Goal: Information Seeking & Learning: Learn about a topic

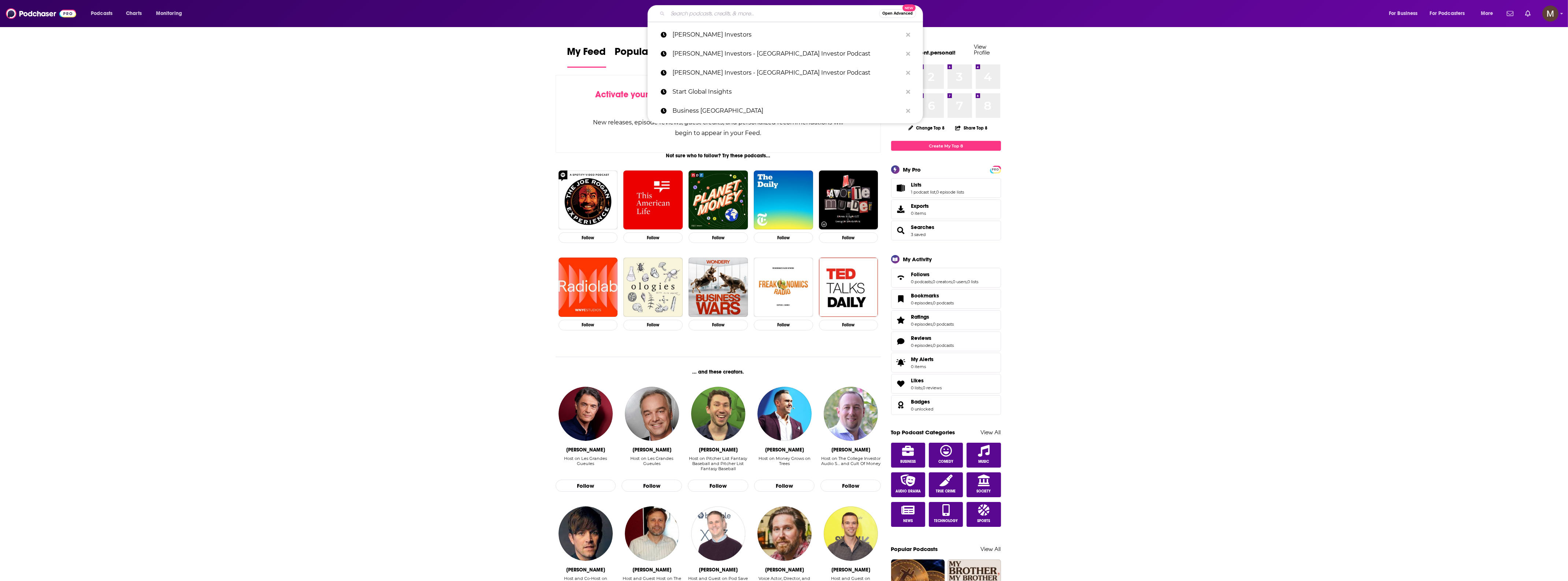
click at [676, 16] on input "Search podcasts, credits, & more..." at bounding box center [773, 13] width 212 height 12
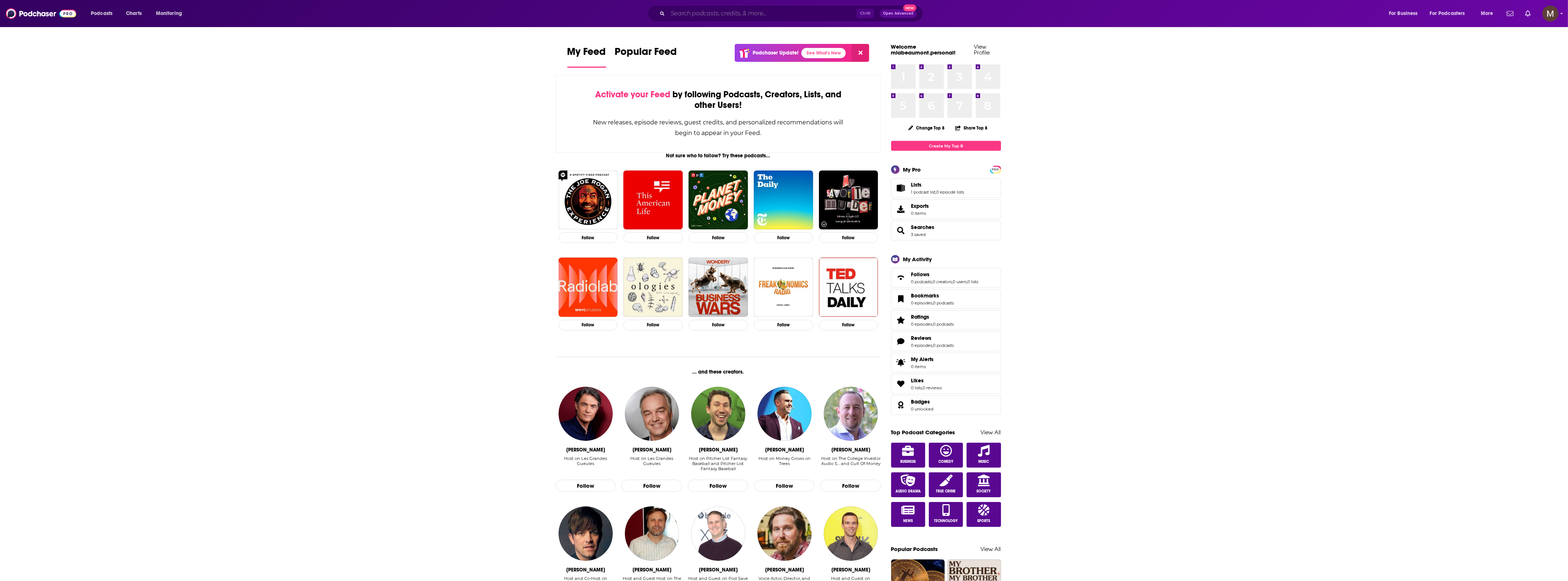
click at [704, 9] on input "Search podcasts, credits, & more..." at bounding box center [762, 13] width 189 height 12
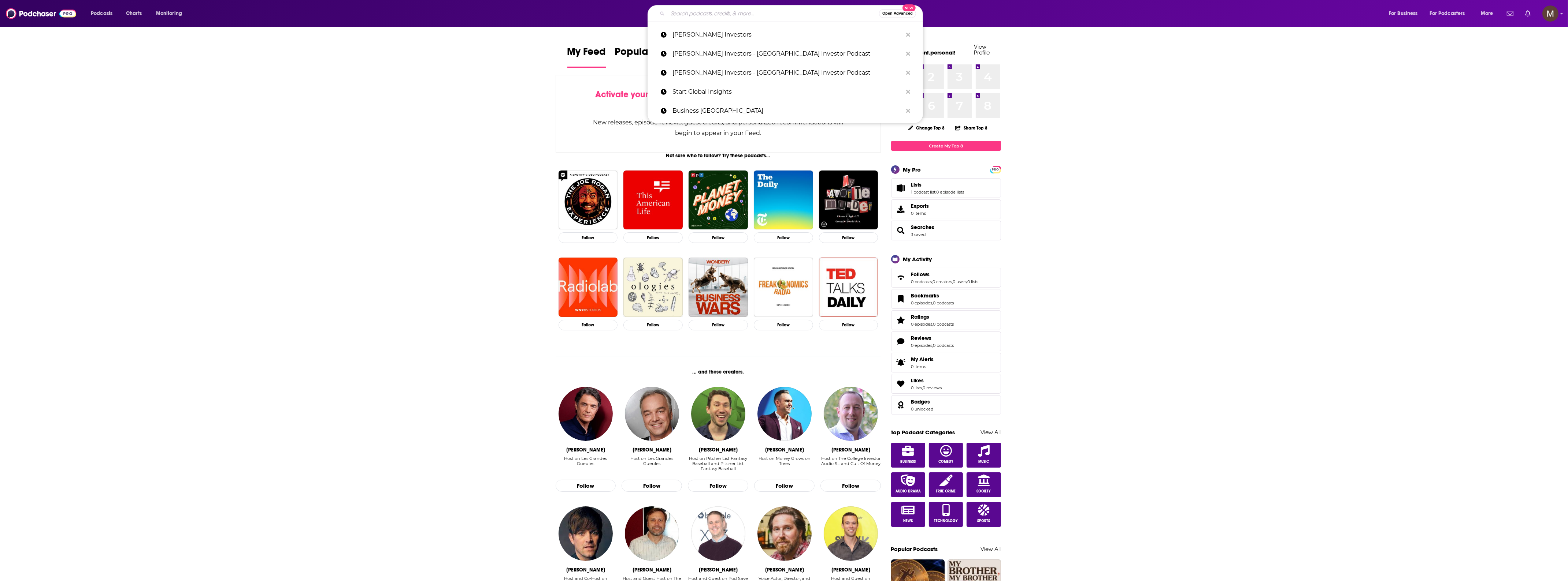
paste input "[PERSON_NAME]"
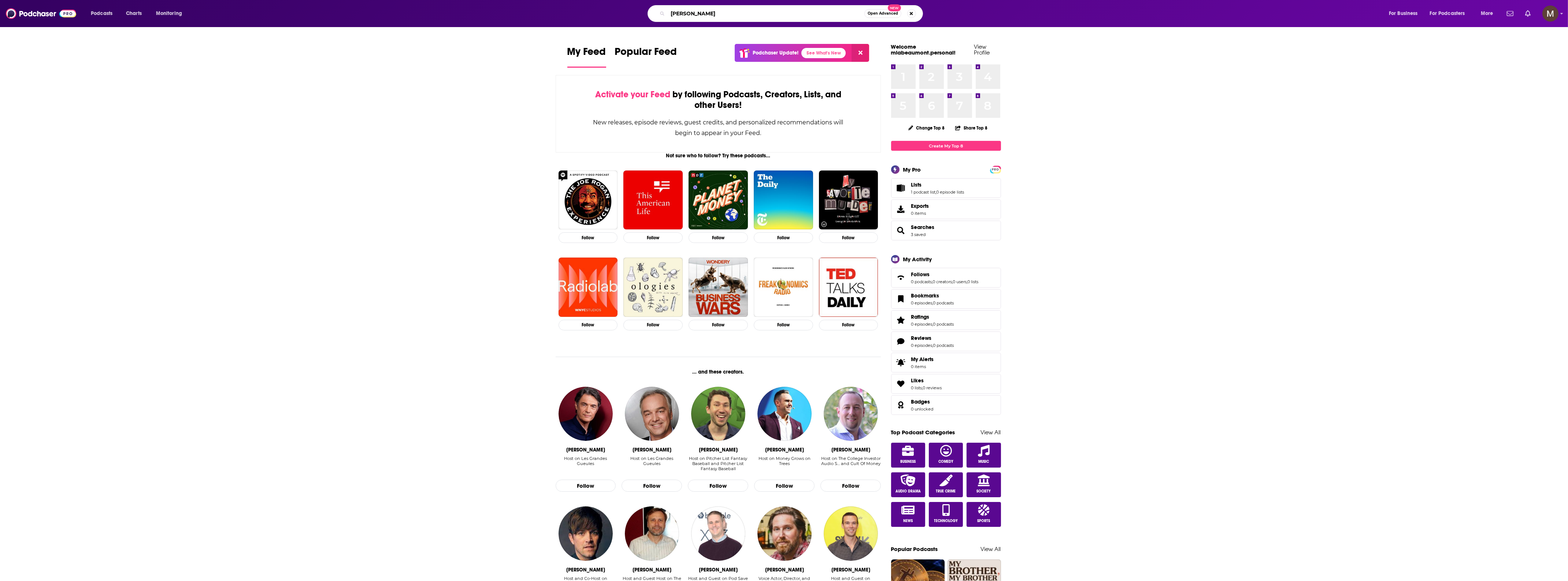
type input "[PERSON_NAME]"
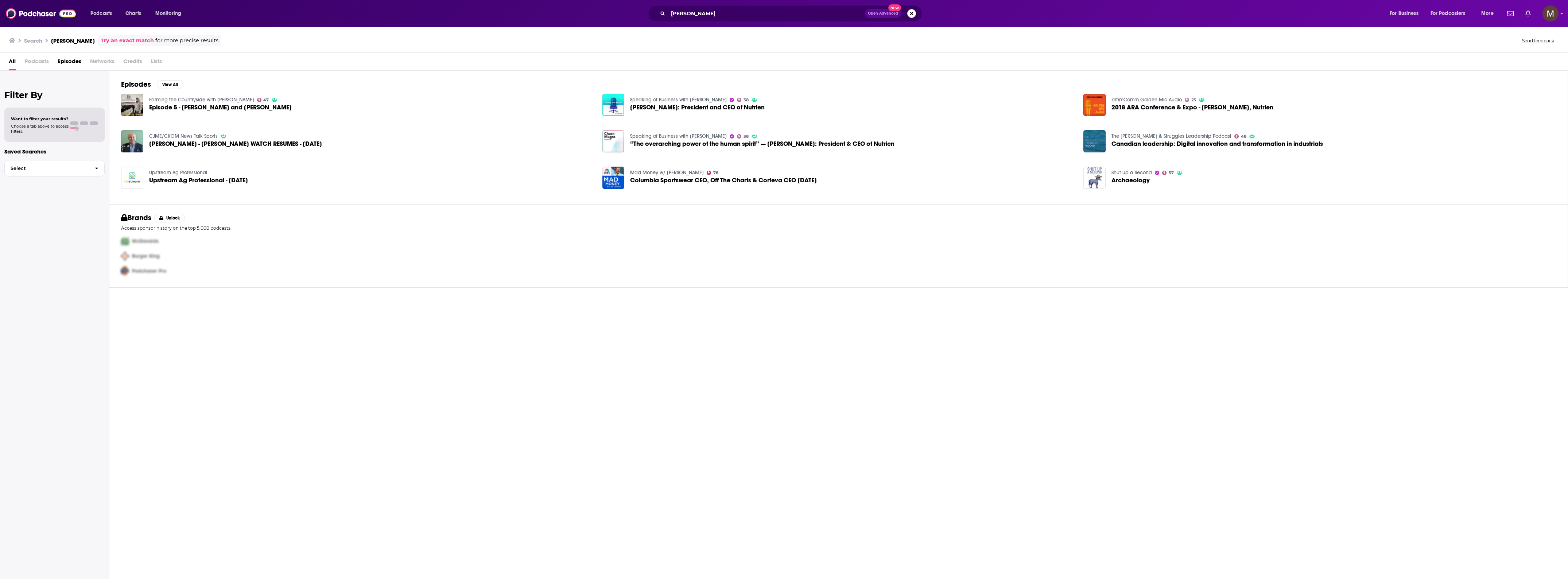
drag, startPoint x: 243, startPoint y: 108, endPoint x: 186, endPoint y: 82, distance: 62.6
click at [214, 84] on div "Episodes View All Farming the Countryside with [PERSON_NAME] 47 Episode 5 - [PE…" at bounding box center [839, 137] width 1458 height 133
click at [170, 81] on button "View All" at bounding box center [170, 85] width 26 height 9
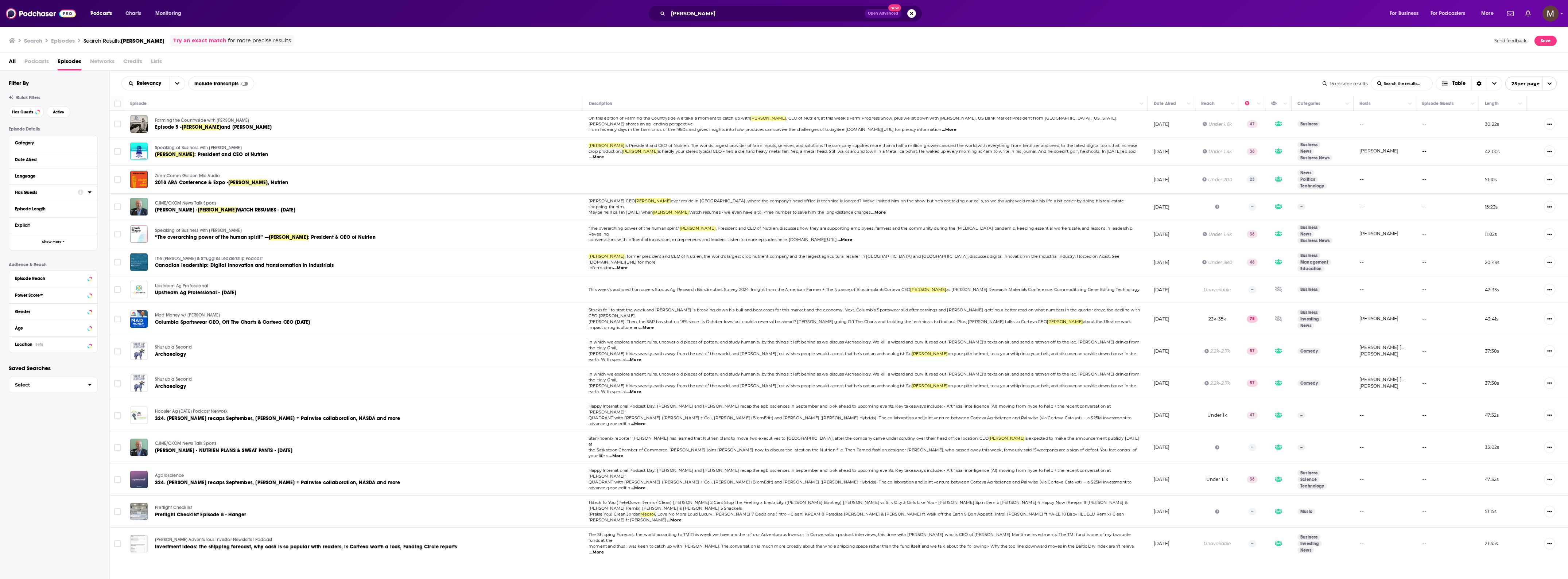
drag, startPoint x: 207, startPoint y: 292, endPoint x: 597, endPoint y: 289, distance: 390.0
drag, startPoint x: 597, startPoint y: 289, endPoint x: 250, endPoint y: 293, distance: 347.0
drag, startPoint x: 321, startPoint y: 400, endPoint x: 325, endPoint y: 398, distance: 4.5
drag, startPoint x: 325, startPoint y: 398, endPoint x: 314, endPoint y: 405, distance: 13.0
click at [176, 415] on span "324. [PERSON_NAME] recaps September, [PERSON_NAME] + Pairwise collaboration, NA…" at bounding box center [278, 418] width 245 height 6
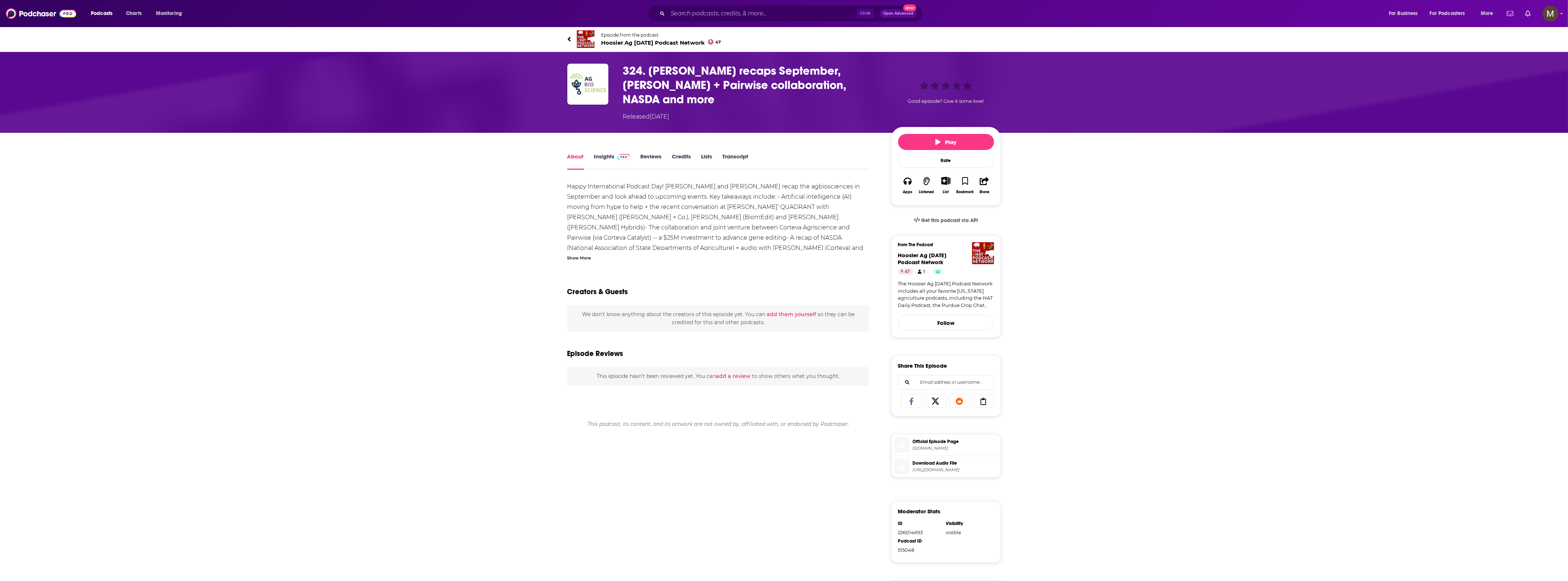
click at [604, 37] on span "Episode from the podcast Hoosier Ag [DATE] Podcast Network 47" at bounding box center [661, 39] width 120 height 14
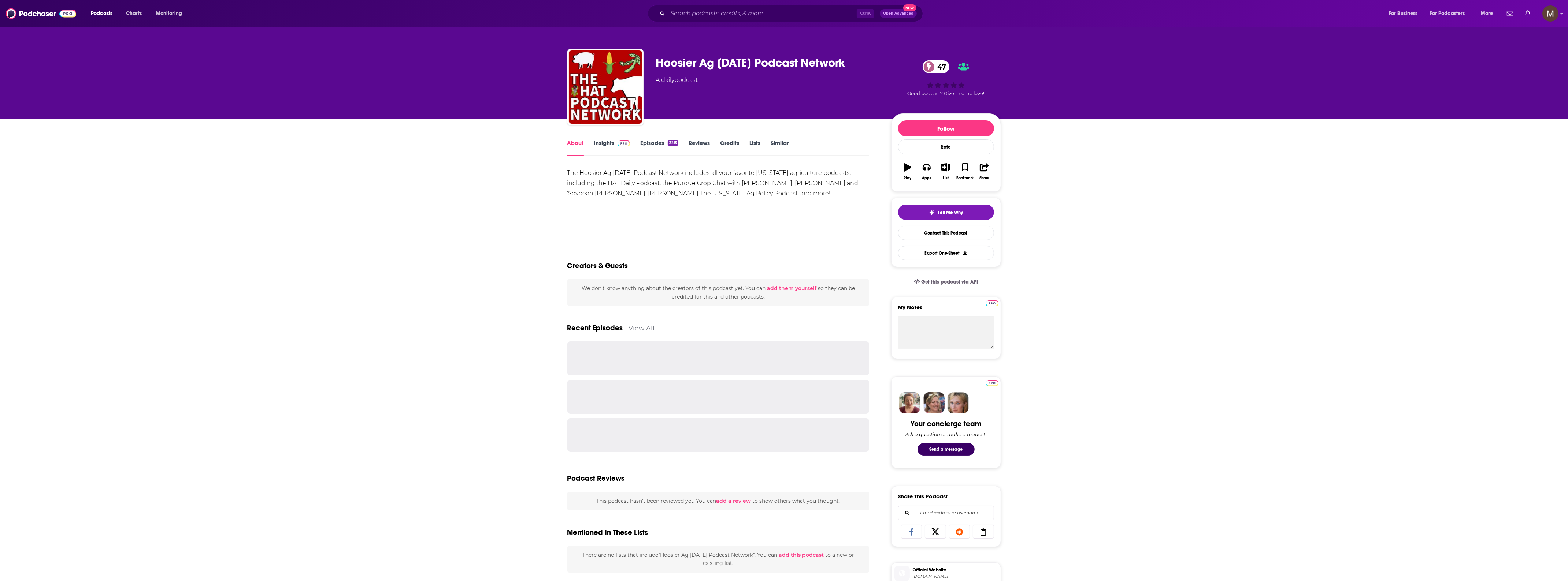
click at [603, 144] on link "Insights" at bounding box center [612, 148] width 36 height 17
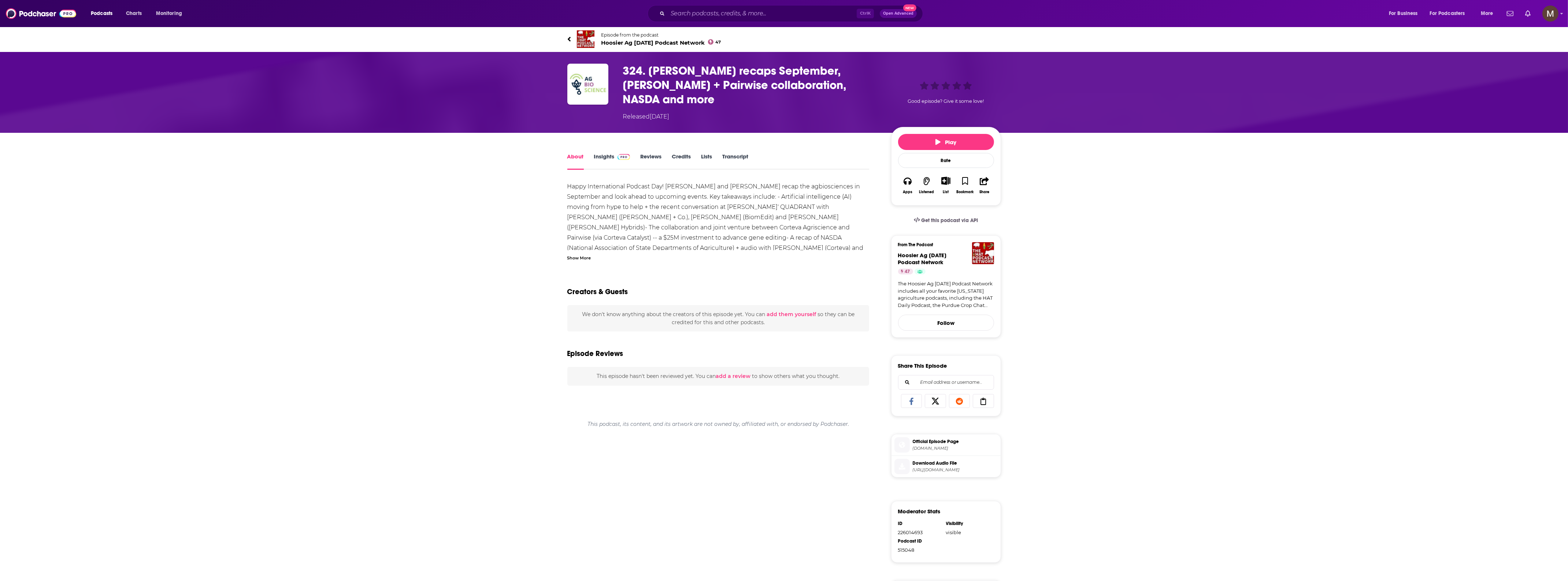
click at [569, 254] on div "Show More" at bounding box center [579, 257] width 24 height 7
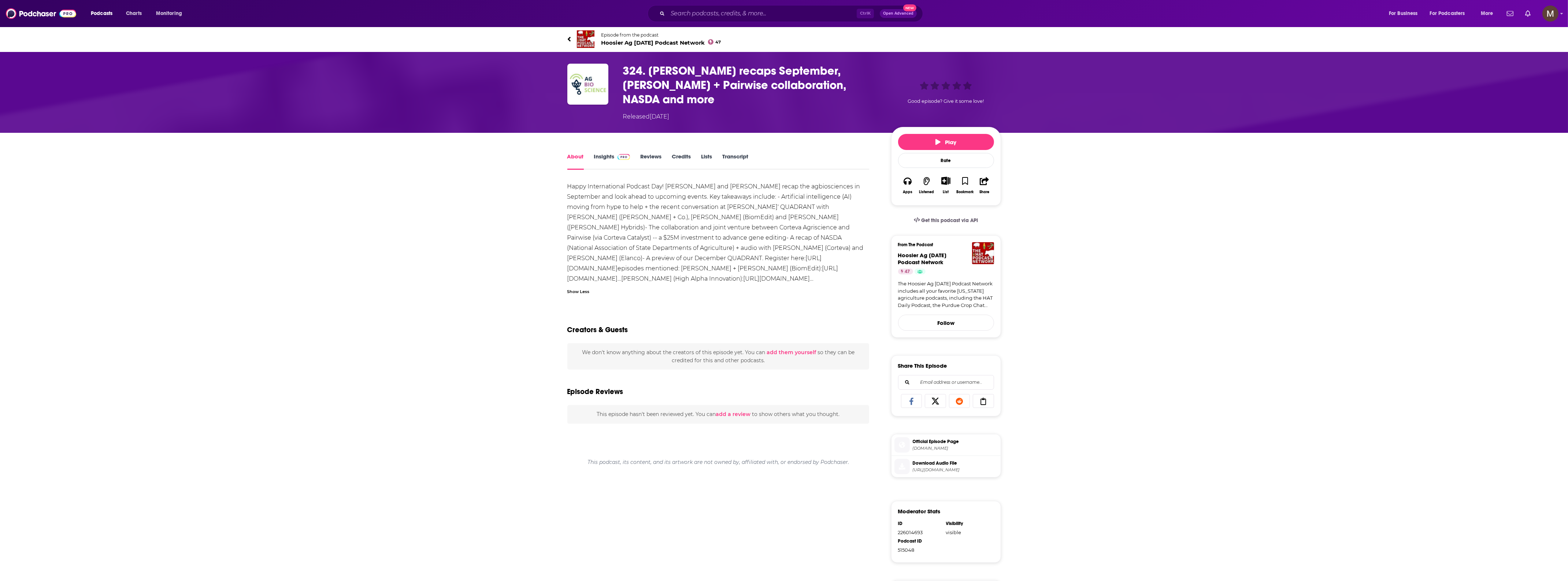
click at [606, 153] on link "Insights" at bounding box center [612, 161] width 36 height 17
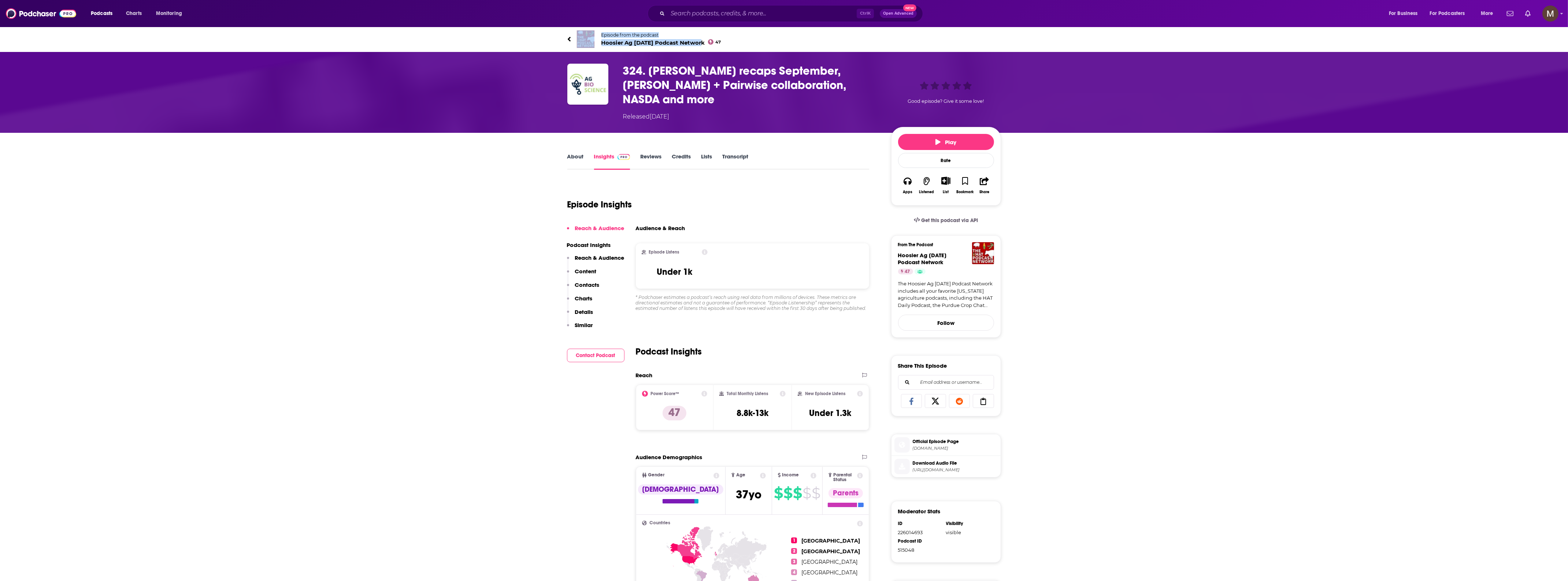
drag, startPoint x: 598, startPoint y: 28, endPoint x: 702, endPoint y: 45, distance: 105.4
click at [702, 45] on div "Episode from the podcast Hoosier Ag Today Podcast Network 47 Next Episode" at bounding box center [784, 39] width 433 height 29
copy link "Episode from the podcast Hoosier Ag Today Podcast Network"
drag, startPoint x: 620, startPoint y: 67, endPoint x: 858, endPoint y: 82, distance: 238.5
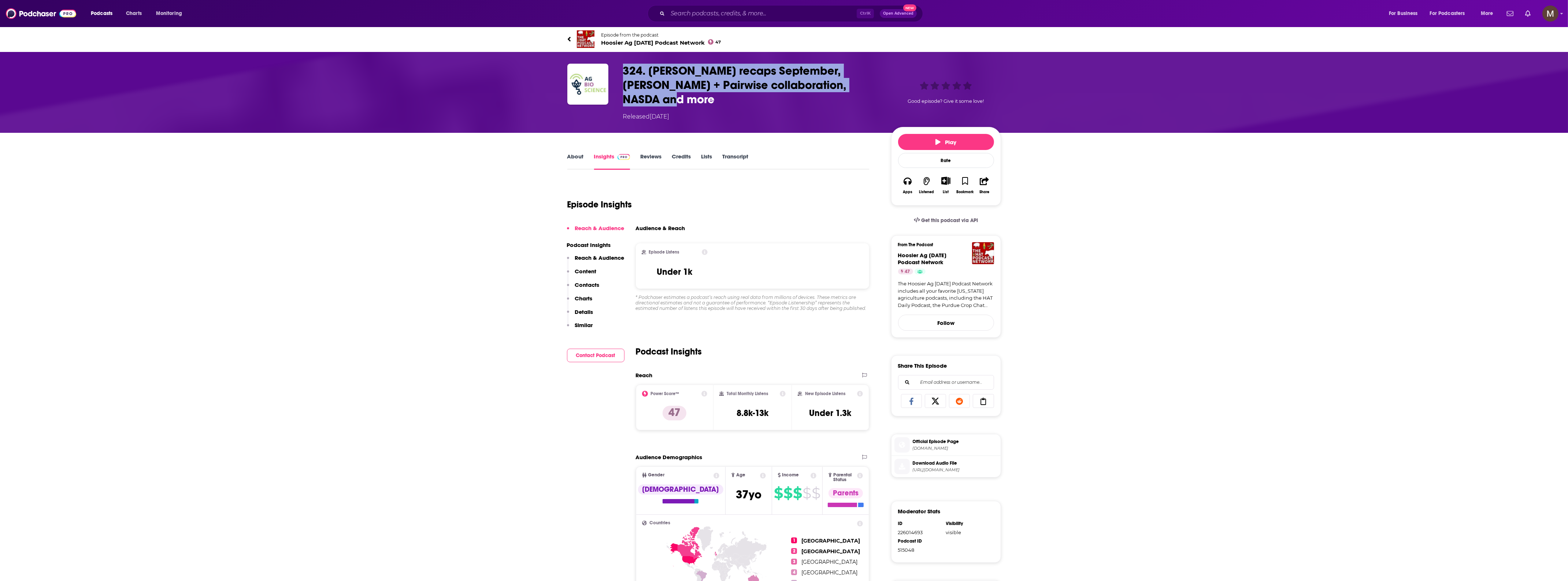
click at [858, 82] on div "324. Mitch Frazier recaps September, Corteva + Pairwise collaboration, NASDA an…" at bounding box center [784, 92] width 433 height 57
copy h3 "324. [PERSON_NAME] recaps September, [PERSON_NAME] + Pairwise collaboration, NA…"
click at [574, 153] on link "About" at bounding box center [575, 161] width 17 height 17
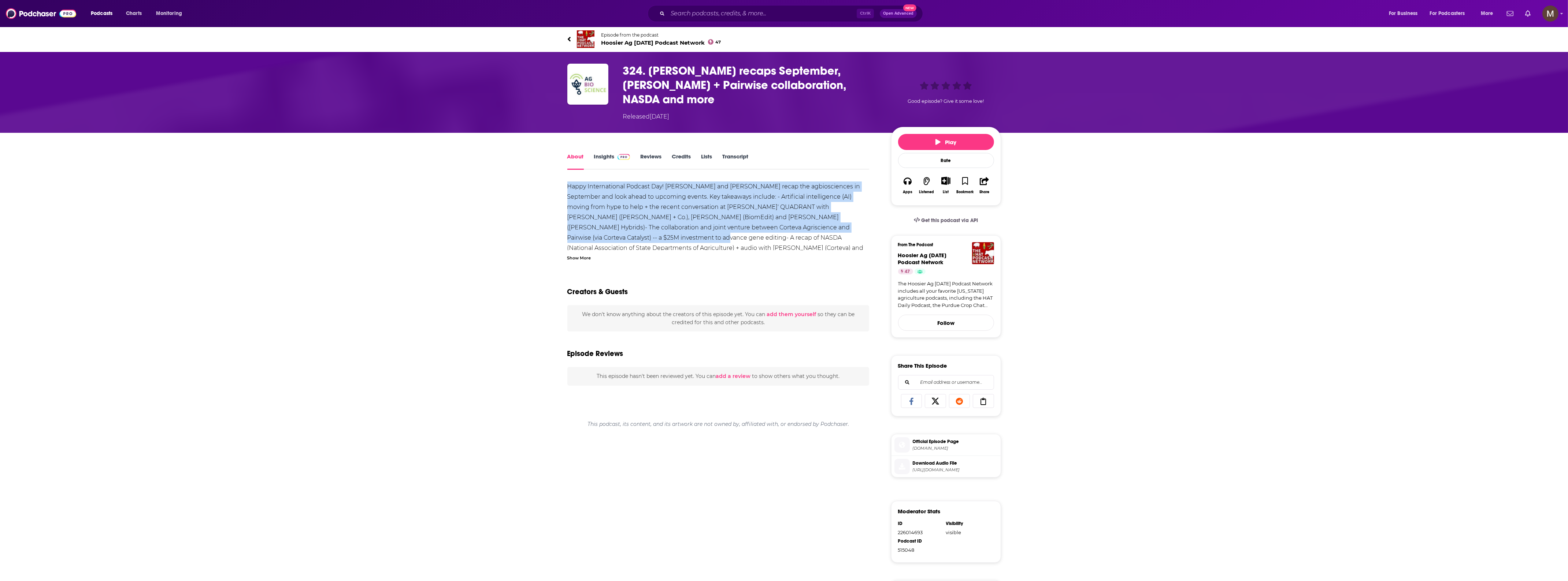
drag, startPoint x: 568, startPoint y: 169, endPoint x: 619, endPoint y: 228, distance: 78.0
click at [619, 228] on div "Happy International Podcast Day! Mitch Frazier and Cayla Chiddister recap the a…" at bounding box center [718, 233] width 302 height 103
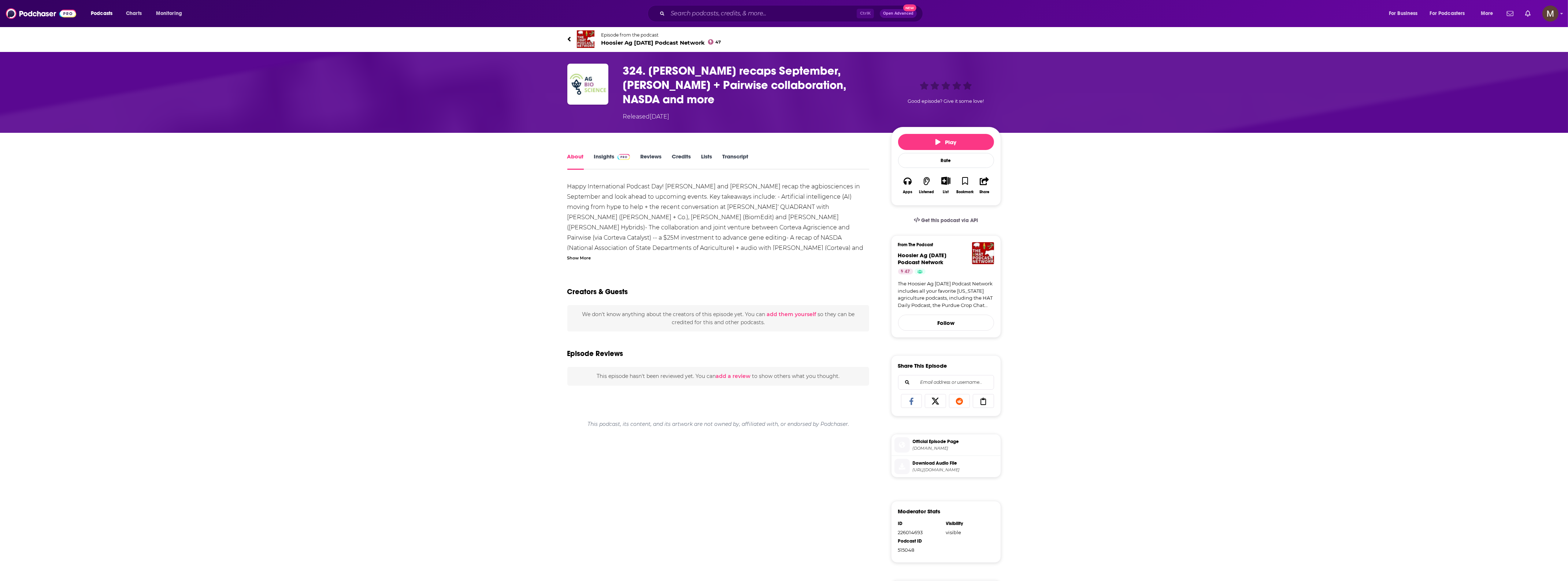
click at [592, 254] on div "Show More" at bounding box center [718, 257] width 302 height 7
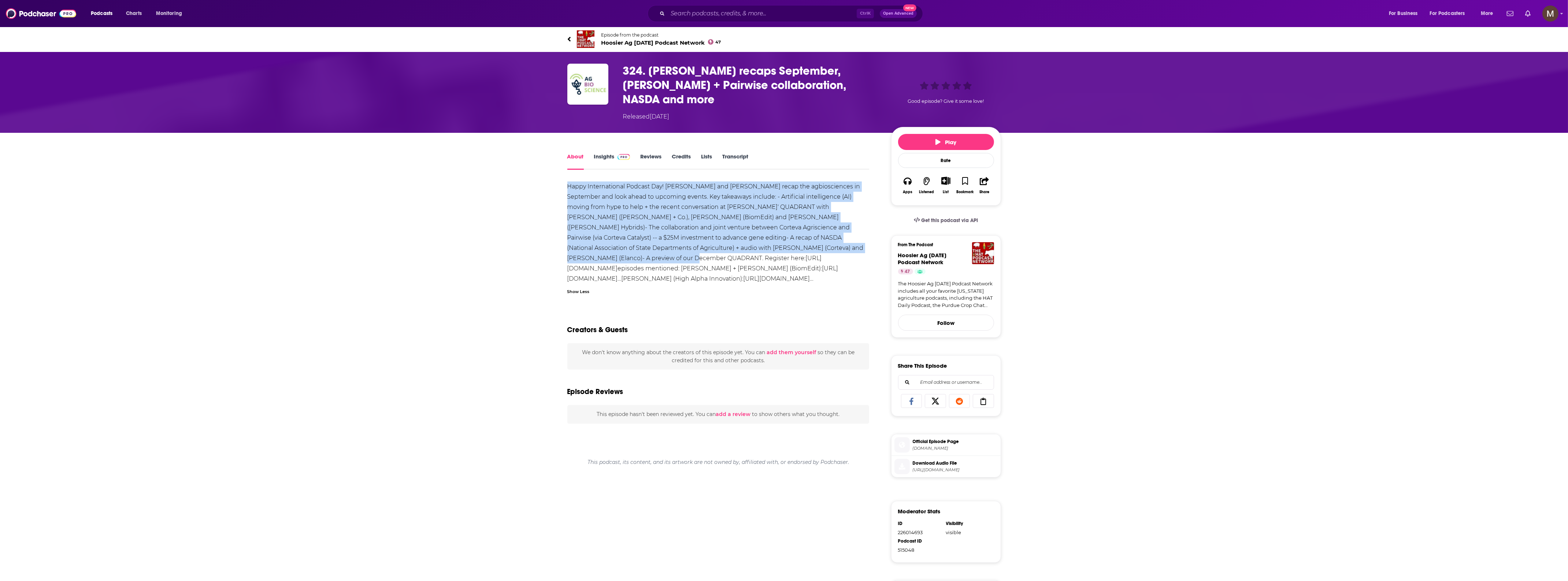
drag, startPoint x: 563, startPoint y: 166, endPoint x: 866, endPoint y: 234, distance: 310.5
click at [866, 234] on div "About Insights Reviews Credits Lists Transcript Happy International Podcast Day…" at bounding box center [723, 433] width 336 height 561
copy div "Happy International Podcast Day! Mitch Frazier and Cayla Chiddister recap the a…"
click at [598, 153] on link "Insights" at bounding box center [612, 161] width 36 height 17
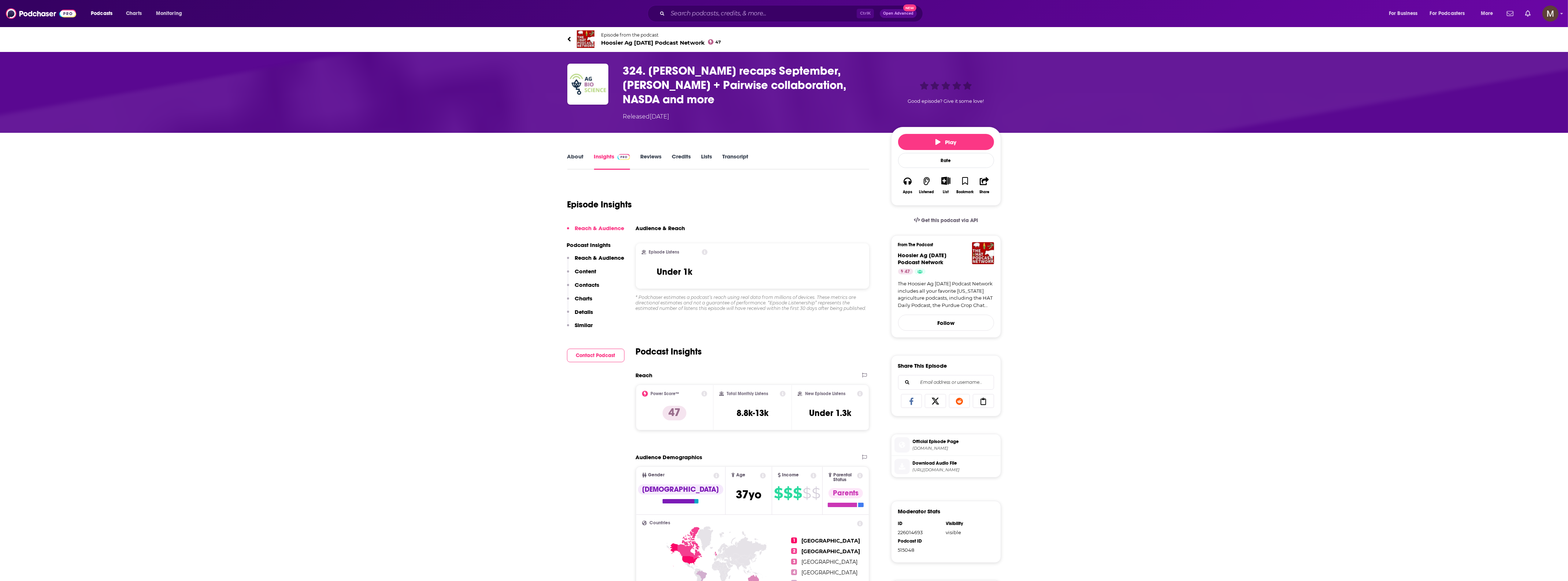
click at [629, 43] on span "Hoosier Ag Today Podcast Network 47" at bounding box center [661, 42] width 120 height 7
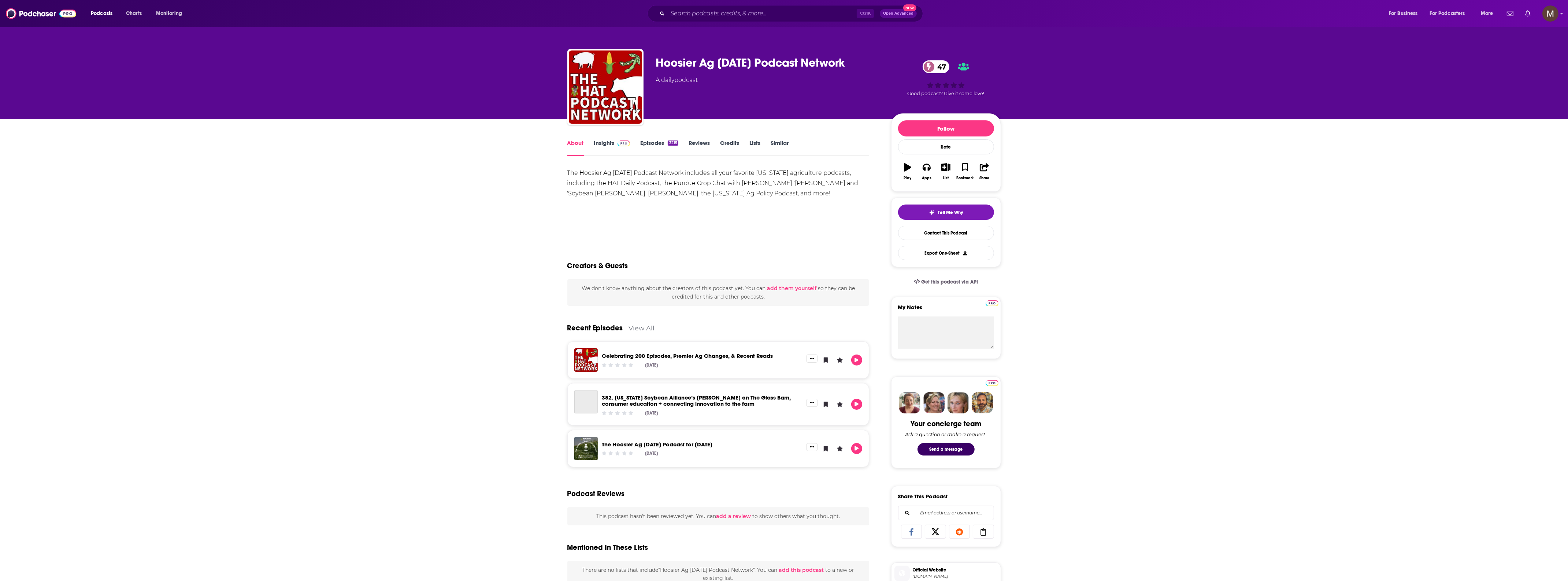
click at [602, 144] on link "Insights" at bounding box center [612, 148] width 36 height 17
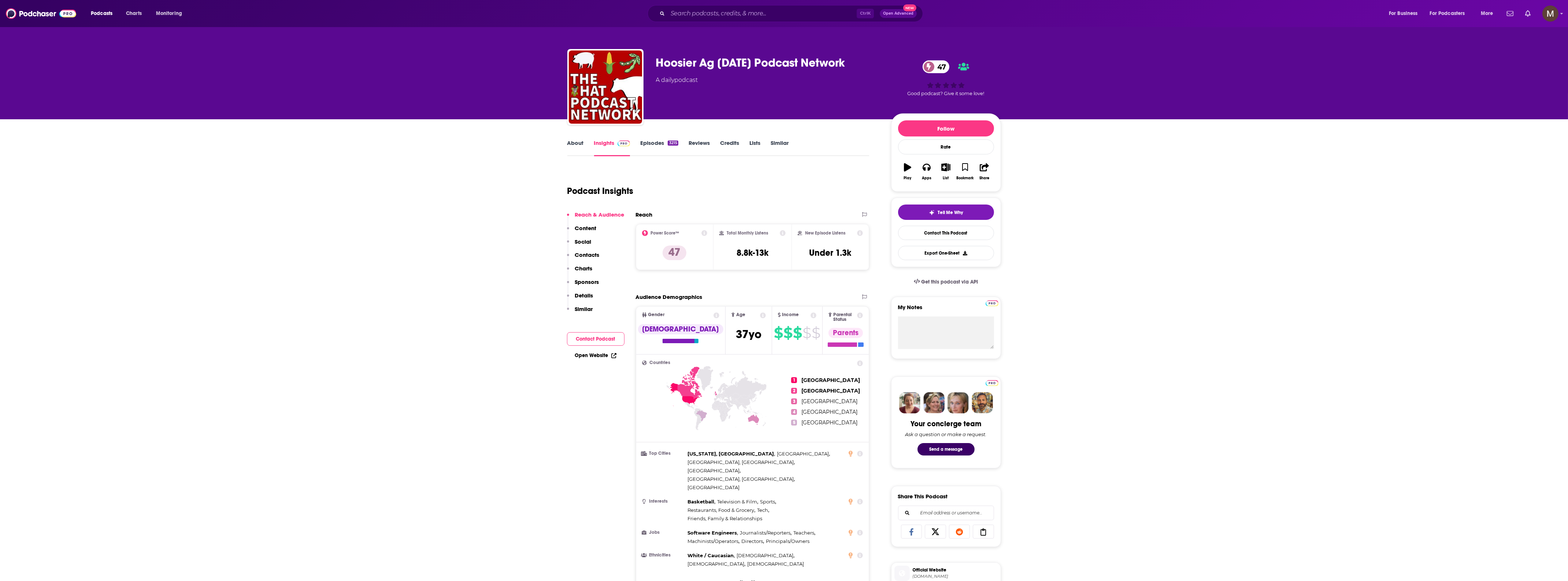
drag, startPoint x: 652, startPoint y: 79, endPoint x: 709, endPoint y: 82, distance: 57.1
click at [709, 82] on div "Hoosier Ag Today Podcast Network 47 A daily podcast 47 Good podcast? Give it so…" at bounding box center [784, 88] width 433 height 79
copy div "A daily podcast"
drag, startPoint x: 731, startPoint y: 250, endPoint x: 778, endPoint y: 252, distance: 47.0
click at [778, 252] on div "Total Monthly Listens 8.8k-13k" at bounding box center [753, 247] width 66 height 34
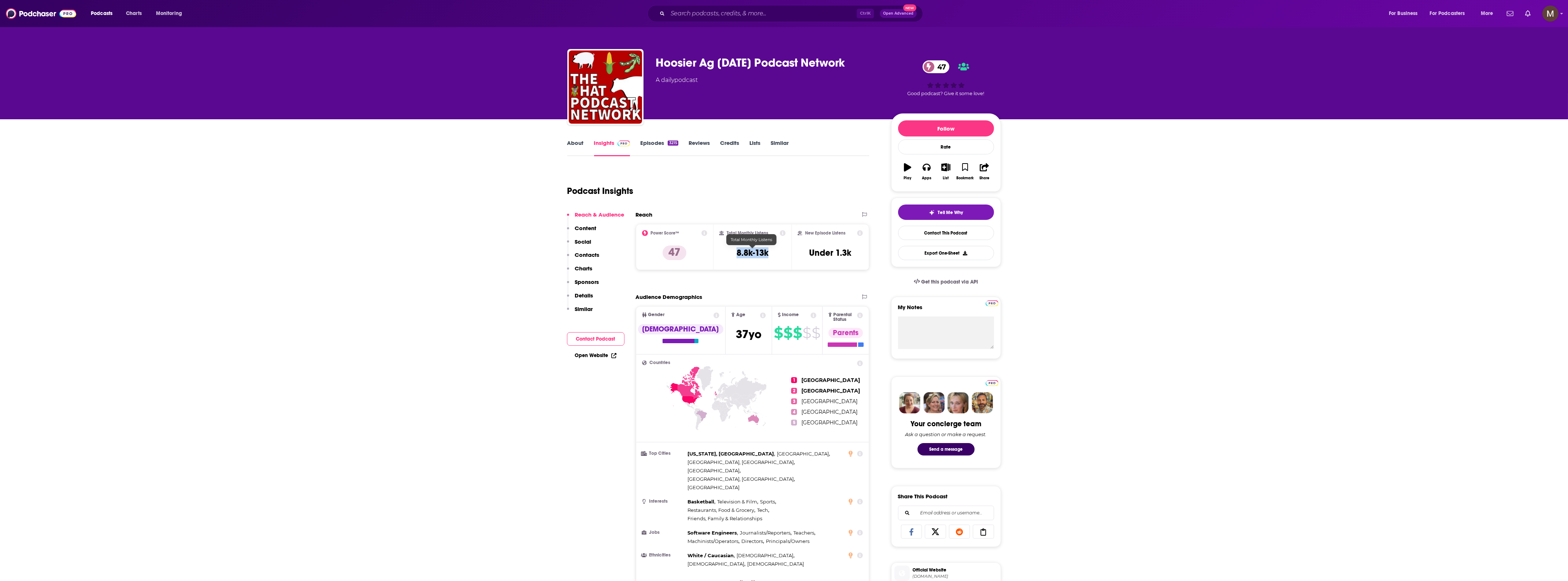
copy h3 "8.8k-13k"
drag, startPoint x: 705, startPoint y: 331, endPoint x: 737, endPoint y: 335, distance: 32.2
click at [737, 335] on span "Age 37 yo" at bounding box center [749, 330] width 46 height 47
copy span "37 yo"
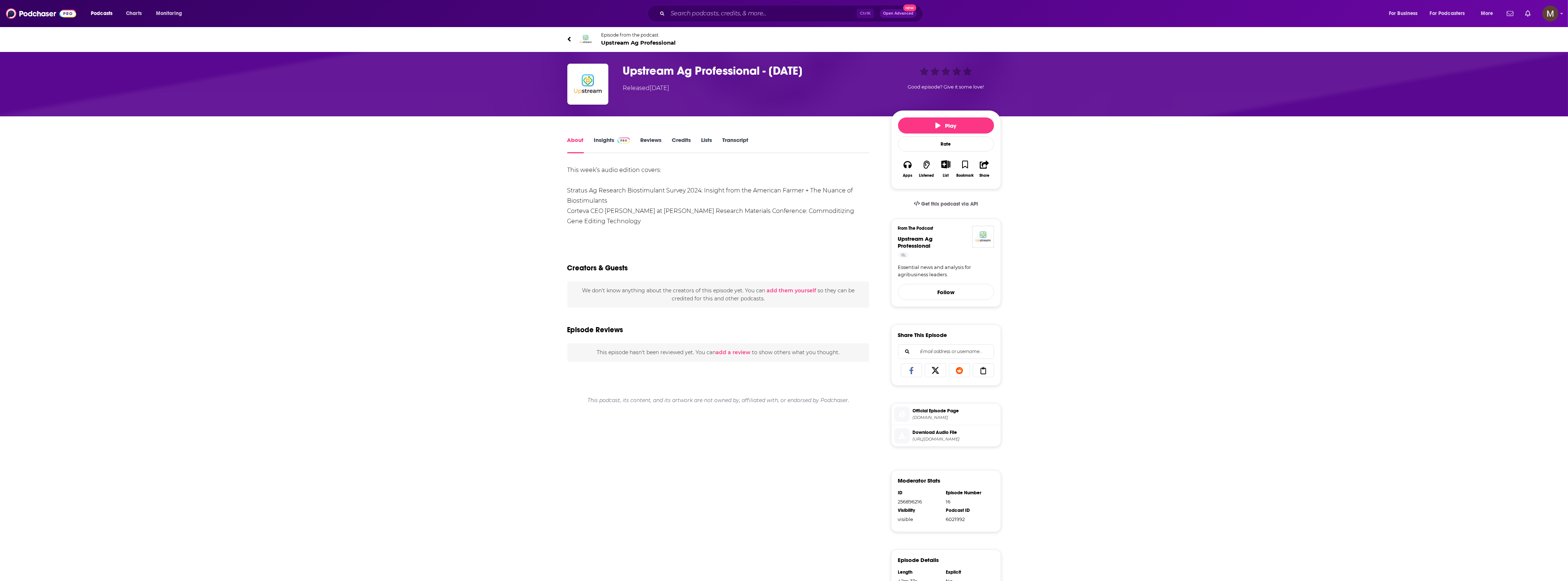
drag, startPoint x: 858, startPoint y: 67, endPoint x: 625, endPoint y: 69, distance: 233.0
click at [625, 69] on h1 "Upstream Ag Professional - [DATE]" at bounding box center [751, 70] width 256 height 14
copy h1 "Upstream Ag Professional - [DATE]"
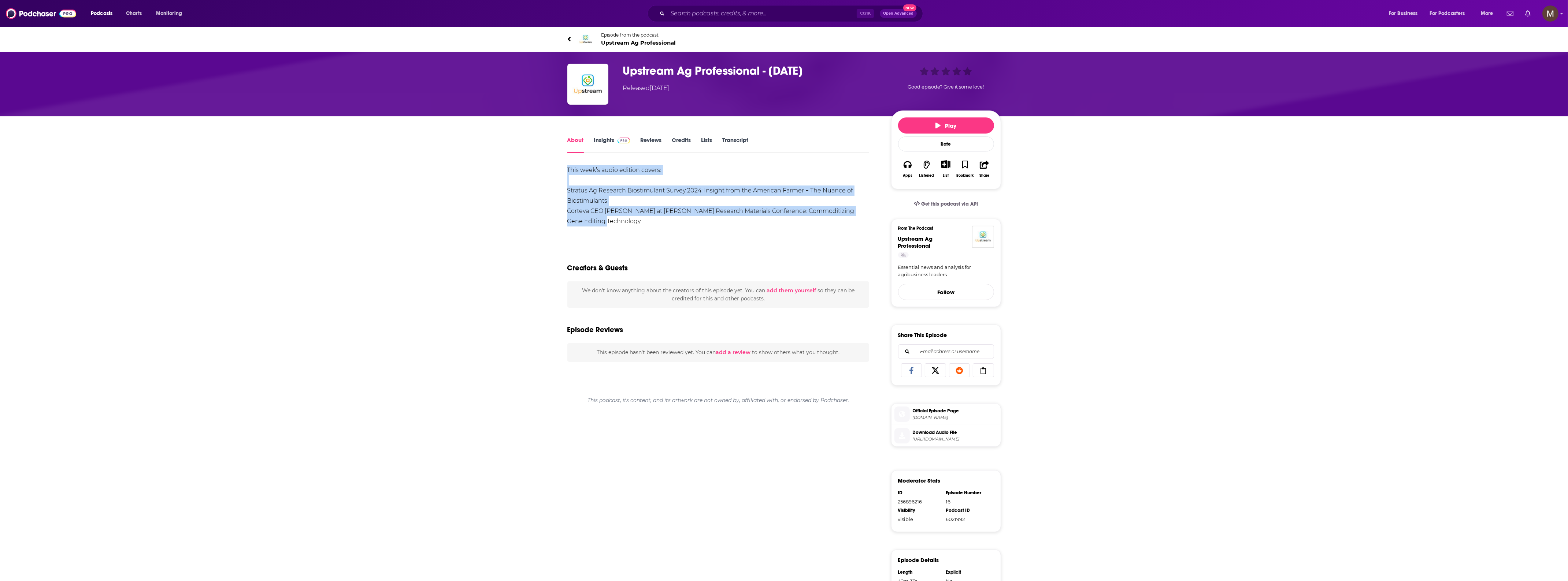
drag, startPoint x: 569, startPoint y: 167, endPoint x: 622, endPoint y: 220, distance: 75.0
click at [622, 220] on div "About Insights Reviews Credits Lists Transcript This week’s audio edition cover…" at bounding box center [723, 418] width 336 height 565
copy div "This week’s audio edition covers: Stratus Ag Research Biostimulant Survey 2024:…"
click at [600, 82] on img "Upstream Ag Professional - June 22nd 2025" at bounding box center [587, 84] width 41 height 41
click at [579, 79] on img "Upstream Ag Professional - June 22nd 2025" at bounding box center [587, 84] width 41 height 41
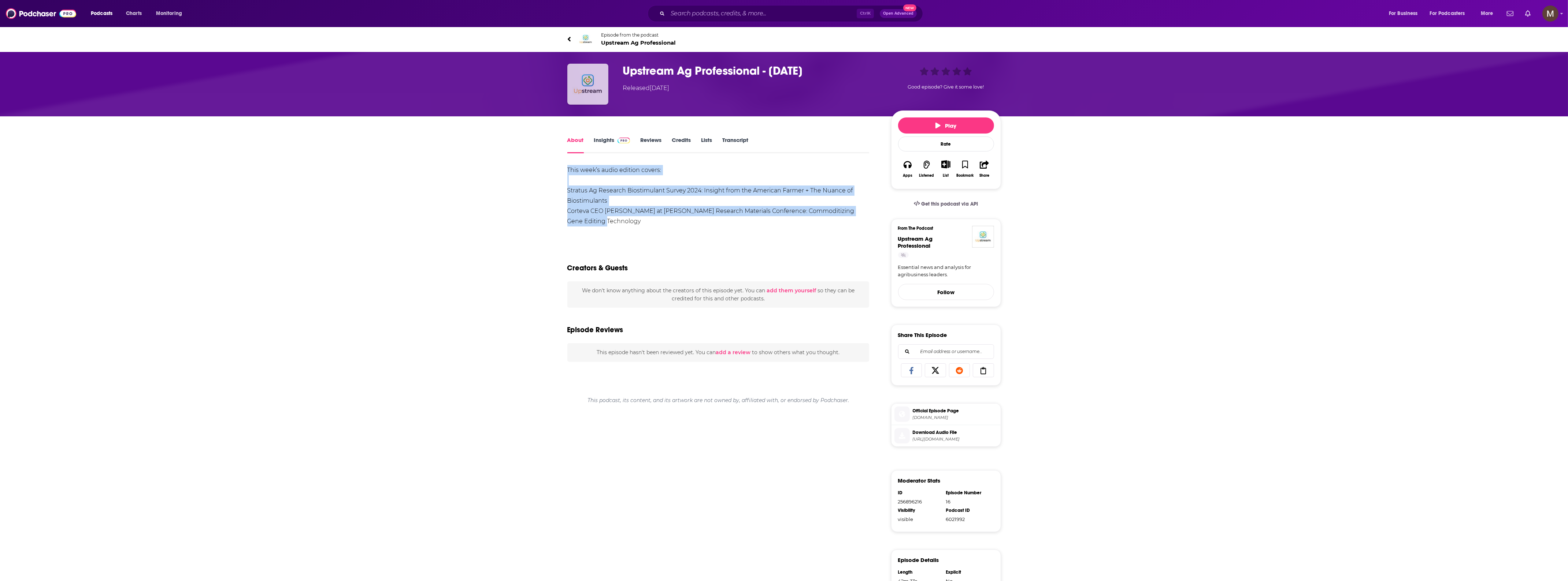
click at [579, 79] on img "Upstream Ag Professional - June 22nd 2025" at bounding box center [587, 84] width 41 height 41
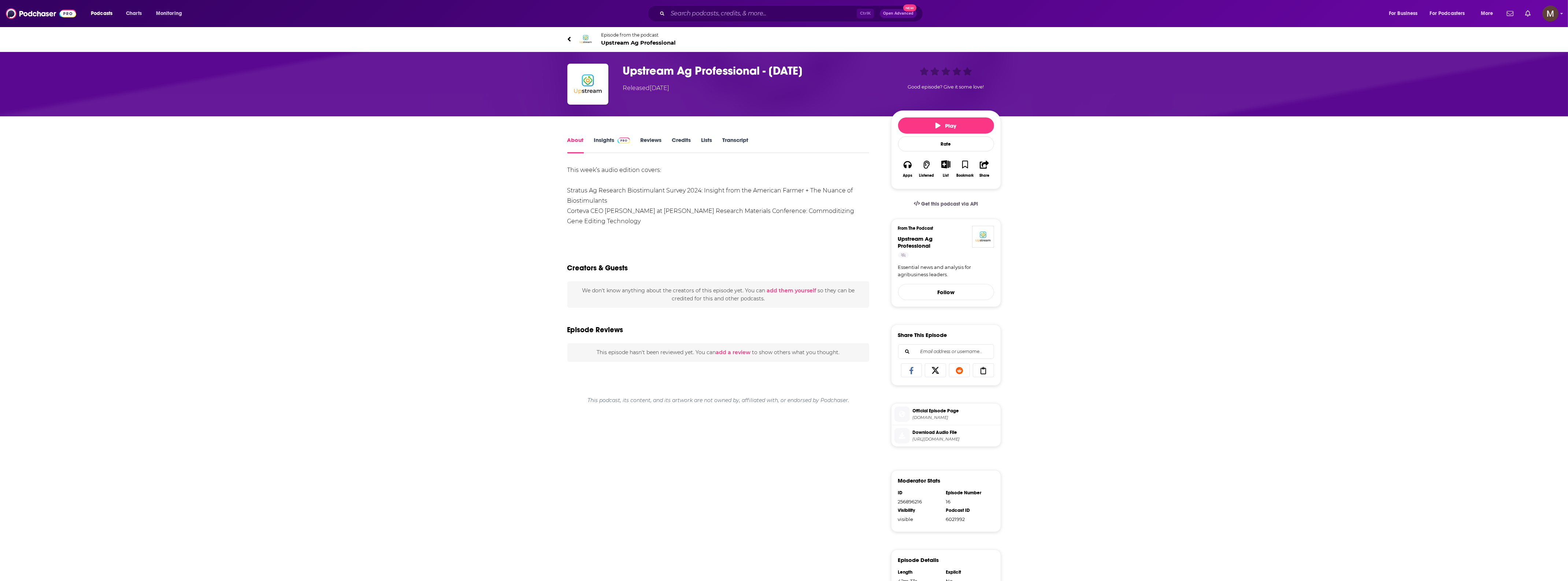
click at [352, 265] on div "About Insights Reviews Credits Lists Transcript This week’s audio edition cover…" at bounding box center [784, 409] width 1568 height 584
click at [577, 75] on img "Upstream Ag Professional - June 22nd 2025" at bounding box center [587, 84] width 41 height 41
click at [578, 37] on img at bounding box center [586, 39] width 18 height 18
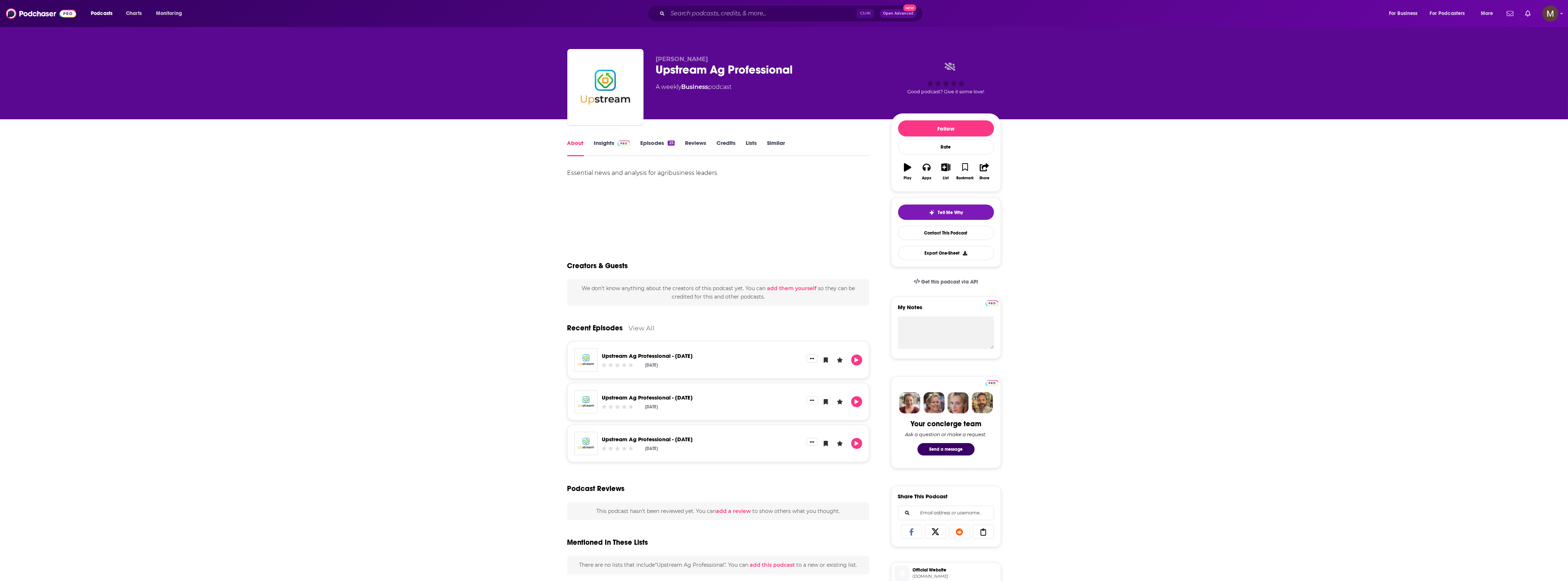
drag, startPoint x: 655, startPoint y: 86, endPoint x: 735, endPoint y: 84, distance: 80.0
click at [752, 84] on div "Shane Thomas Upstream Ag Professional A weekly Business podcast Good podcast? G…" at bounding box center [784, 88] width 433 height 79
copy div "A weekly Business podcast"
drag, startPoint x: 565, startPoint y: 172, endPoint x: 730, endPoint y: 173, distance: 165.0
click at [730, 173] on div "About Insights Episodes 25 Reviews Credits Lists Similar Essential news and ana…" at bounding box center [723, 502] width 336 height 728
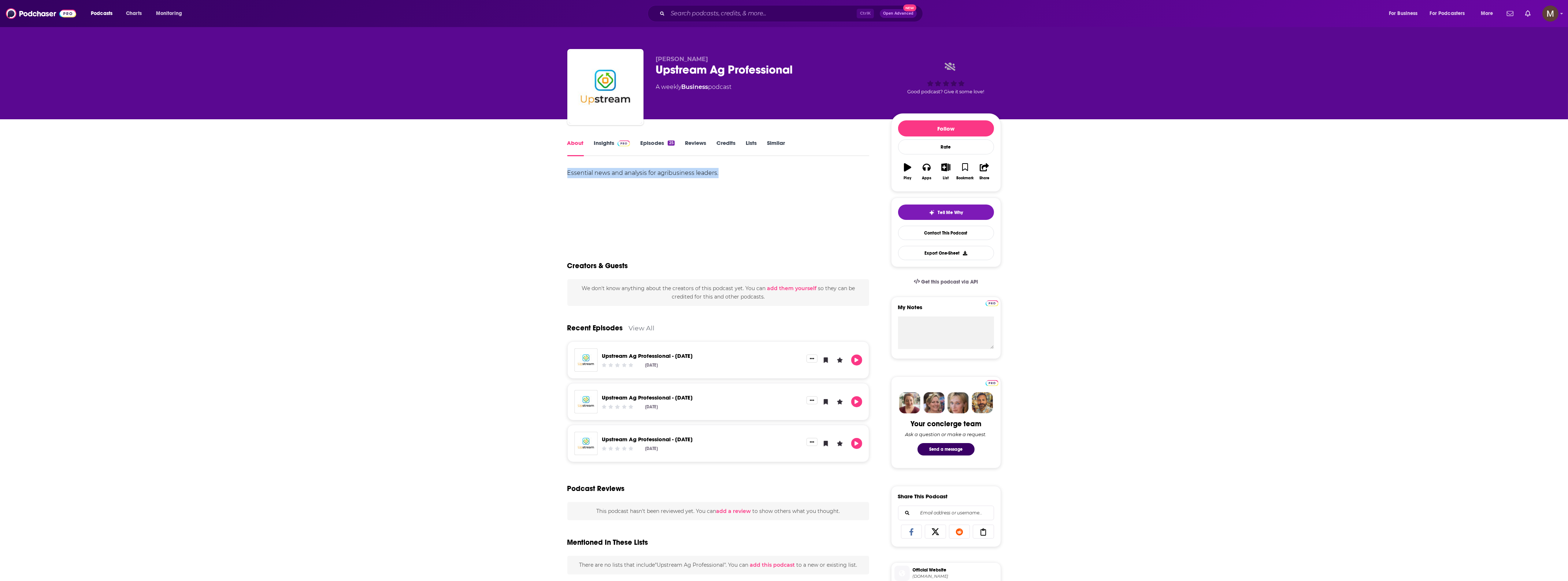
copy div "Essential news and analysis for agribusiness leaders."
click at [605, 141] on link "Insights" at bounding box center [612, 148] width 36 height 17
